Goal: Task Accomplishment & Management: Manage account settings

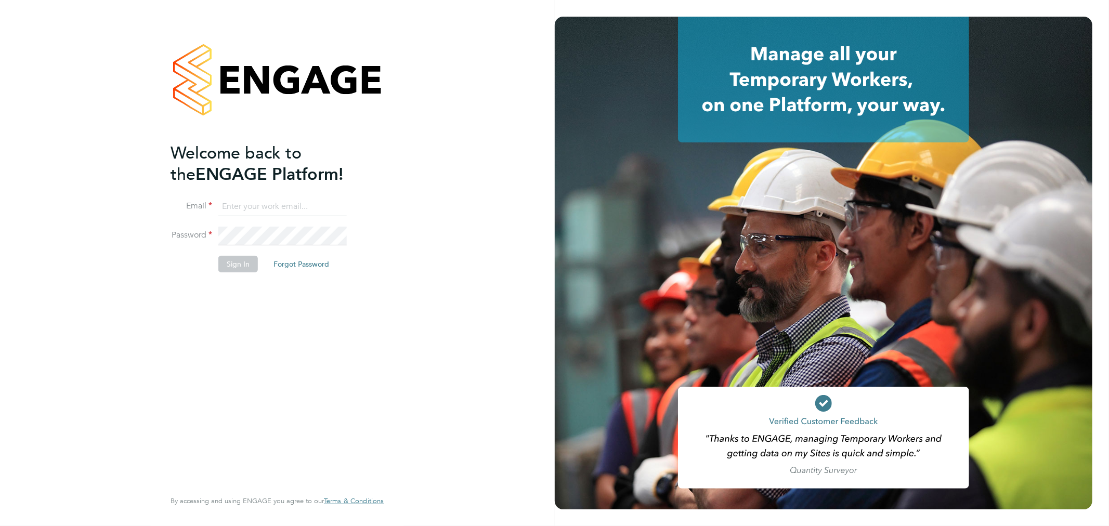
type input "[EMAIL_ADDRESS][DOMAIN_NAME]"
click at [246, 267] on button "Sign In" at bounding box center [238, 264] width 40 height 17
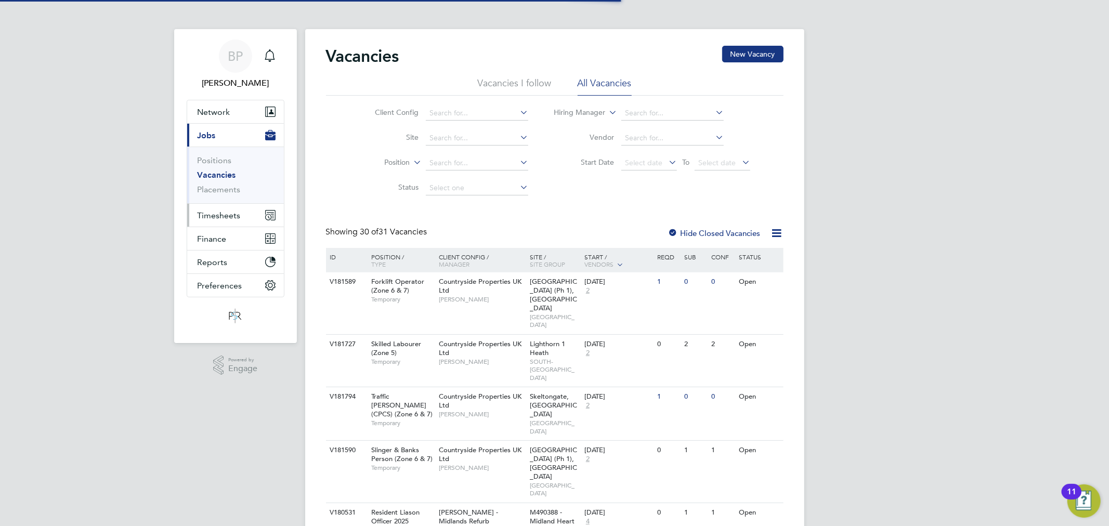
click at [232, 209] on button "Timesheets" at bounding box center [235, 215] width 97 height 23
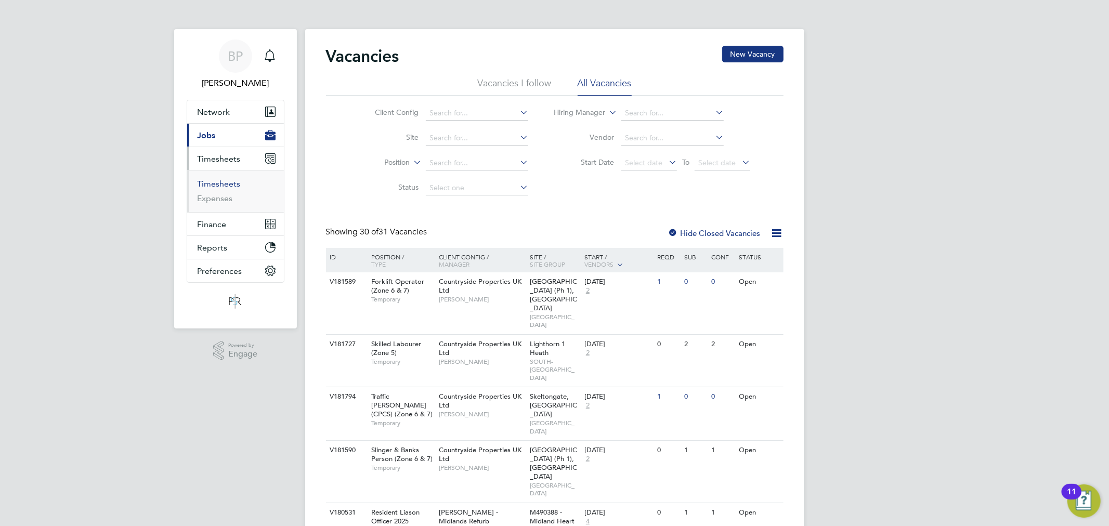
click at [238, 185] on link "Timesheets" at bounding box center [219, 184] width 43 height 10
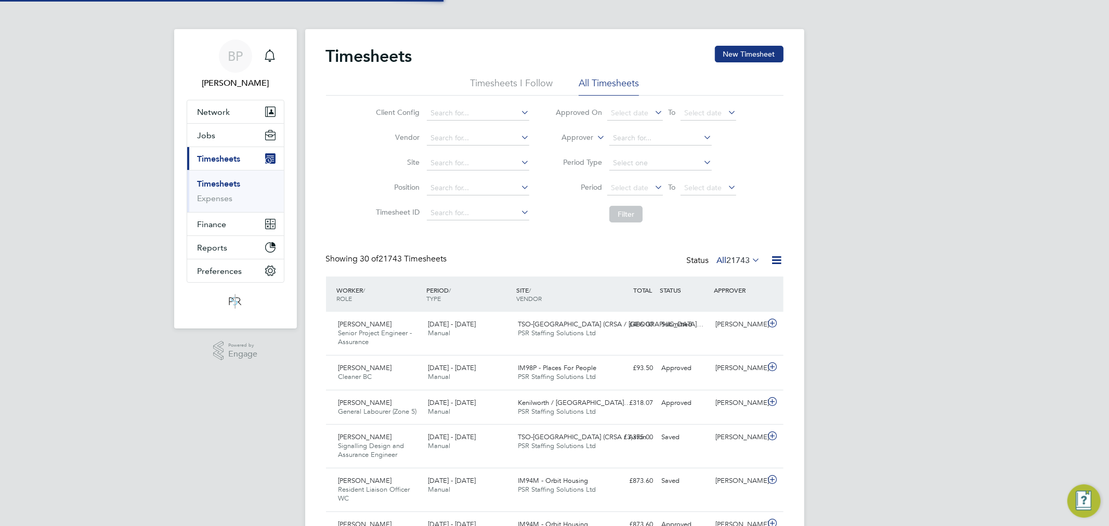
click at [574, 140] on label "Approver" at bounding box center [569, 138] width 47 height 10
click at [573, 147] on li "Worker" at bounding box center [567, 150] width 51 height 14
click at [643, 126] on li "Worker" at bounding box center [645, 138] width 207 height 25
click at [643, 141] on input at bounding box center [660, 138] width 102 height 15
paste input "[PERSON_NAME]"
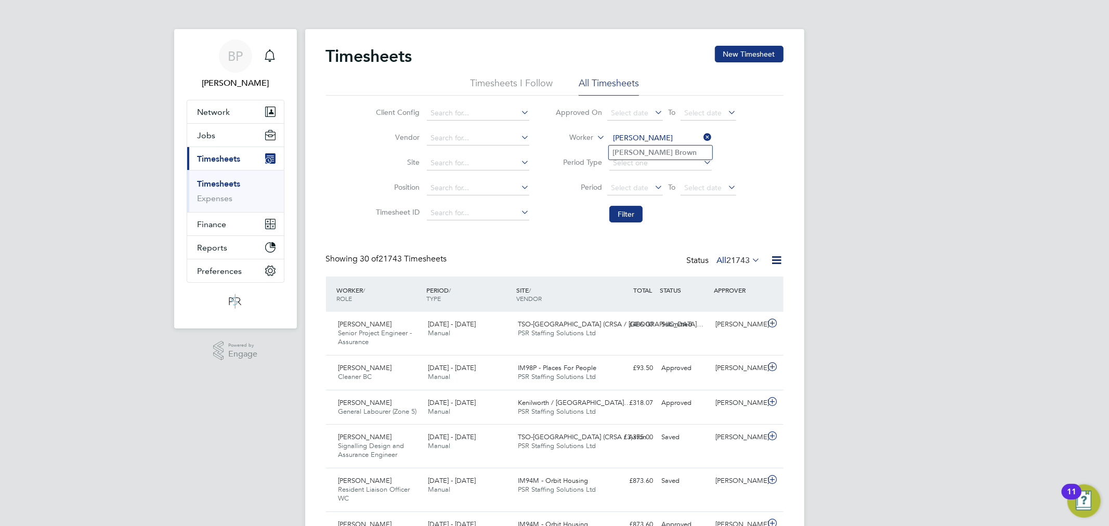
type input "[PERSON_NAME]"
click at [675, 151] on b "Brown" at bounding box center [686, 152] width 22 height 9
click at [628, 207] on button "Filter" at bounding box center [625, 214] width 33 height 17
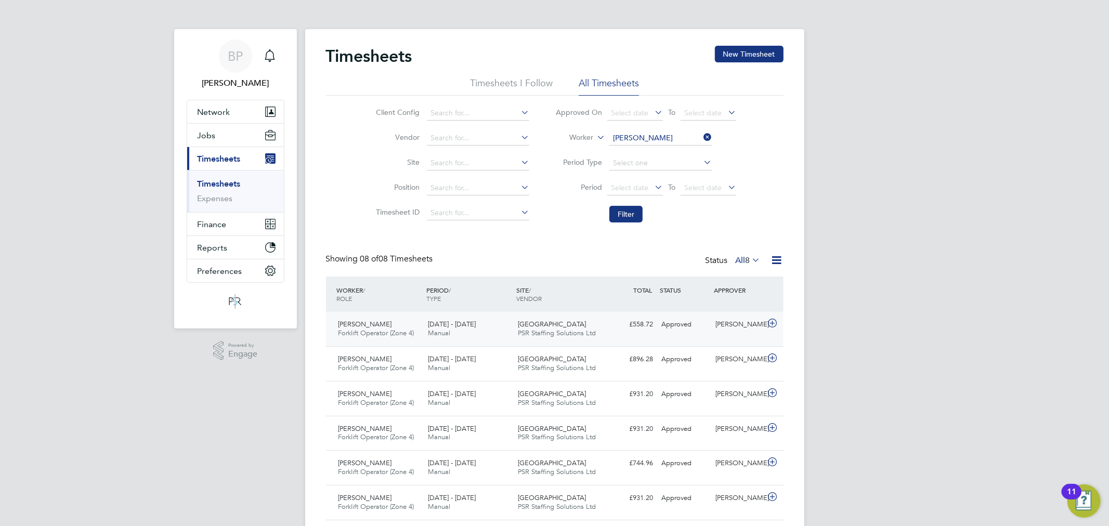
click at [656, 316] on div "£558.72 Approved" at bounding box center [631, 324] width 54 height 17
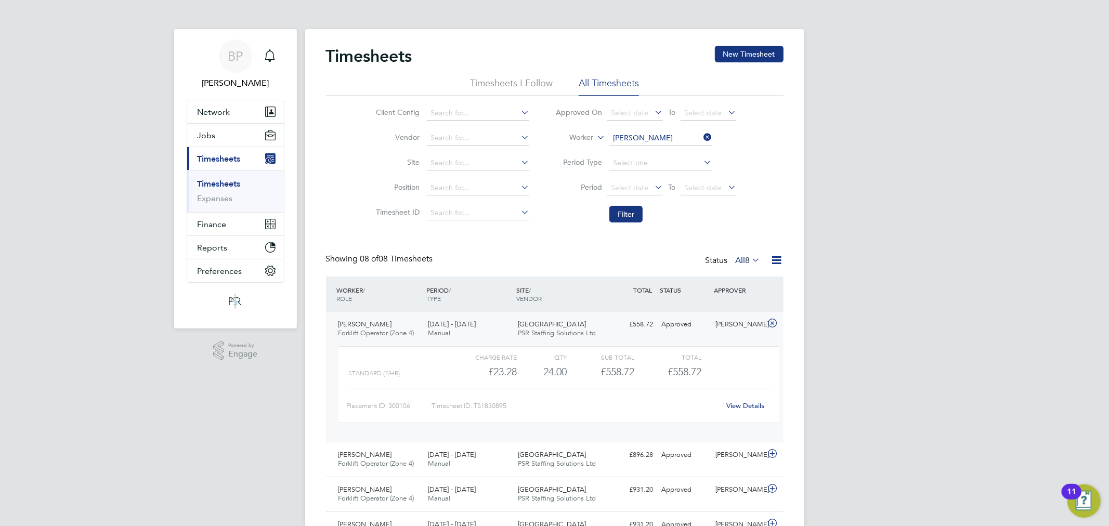
click at [741, 406] on link "View Details" at bounding box center [745, 405] width 38 height 9
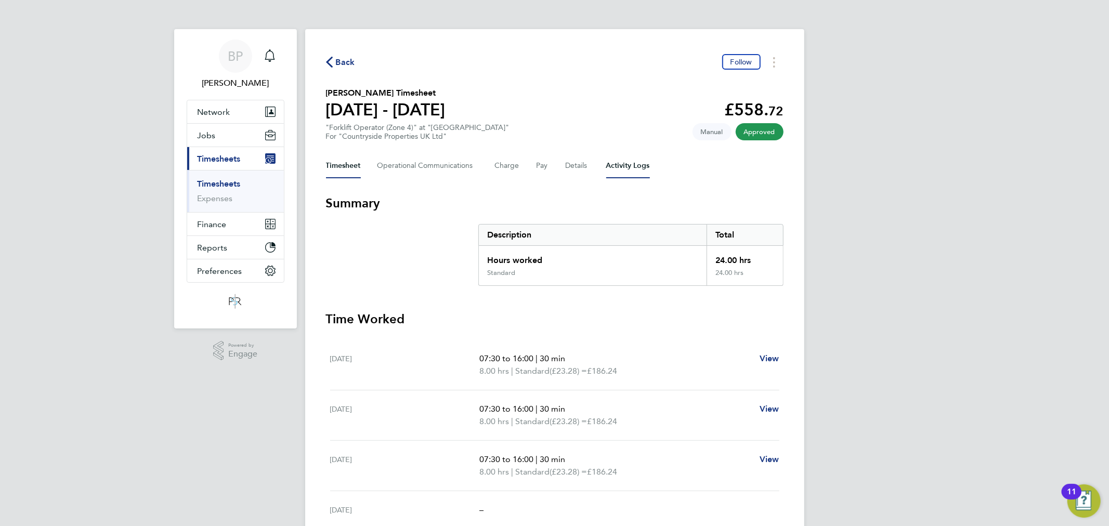
click at [621, 167] on Logs-tab "Activity Logs" at bounding box center [628, 165] width 44 height 25
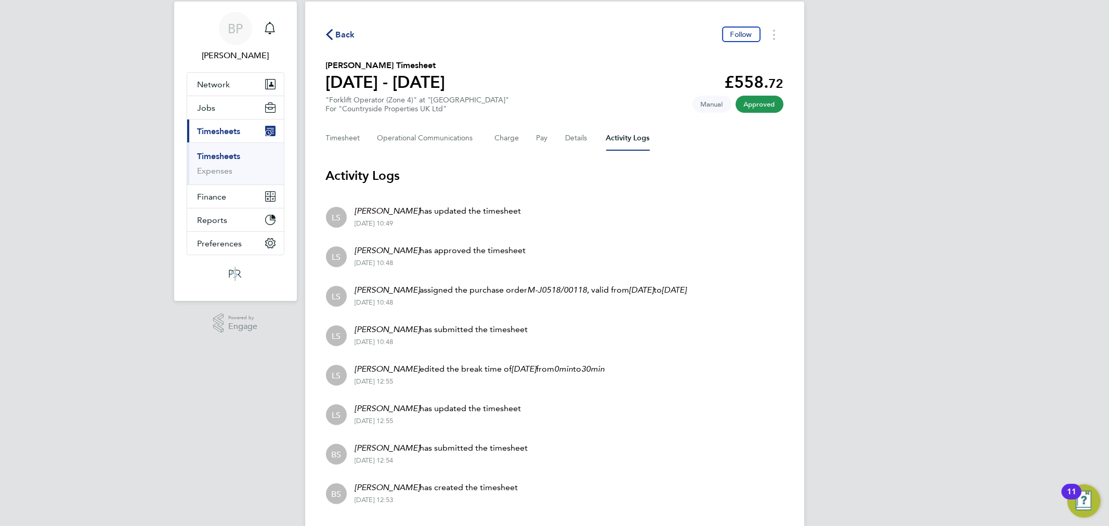
scroll to position [54, 0]
